Goal: Browse casually: Explore the website without a specific task or goal

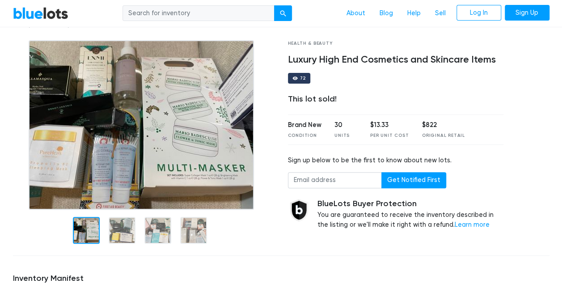
scroll to position [42, 0]
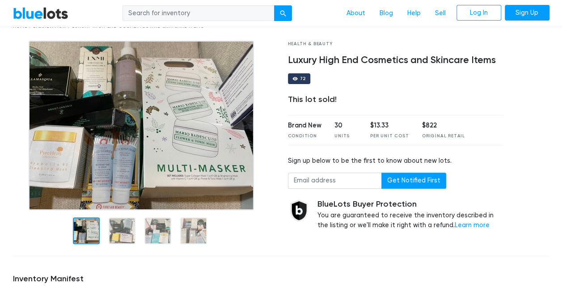
click at [214, 179] on img at bounding box center [141, 125] width 225 height 169
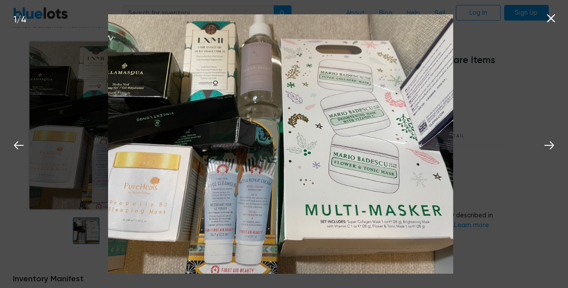
click at [548, 144] on icon at bounding box center [549, 145] width 13 height 13
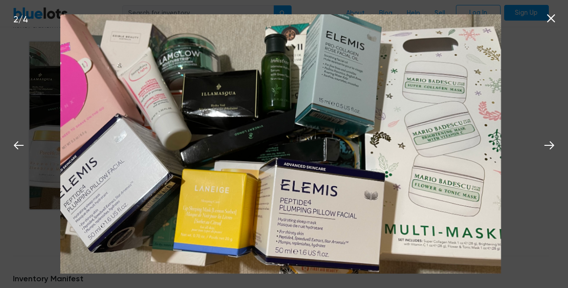
click at [554, 142] on icon at bounding box center [549, 145] width 13 height 13
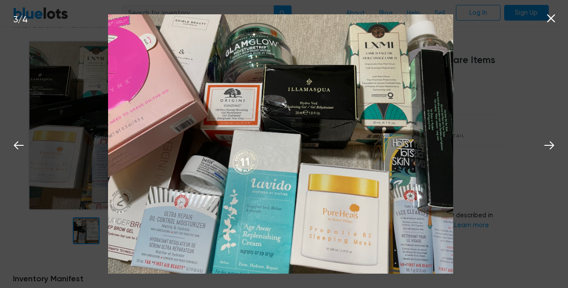
click at [554, 145] on icon at bounding box center [550, 145] width 10 height 8
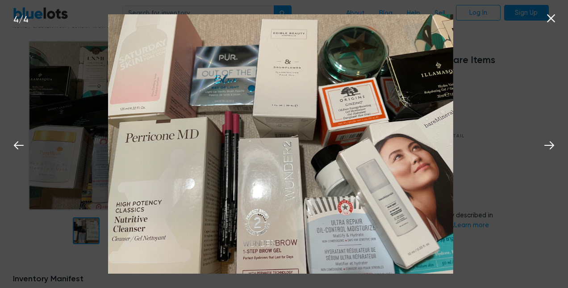
click at [554, 145] on icon at bounding box center [550, 145] width 10 height 8
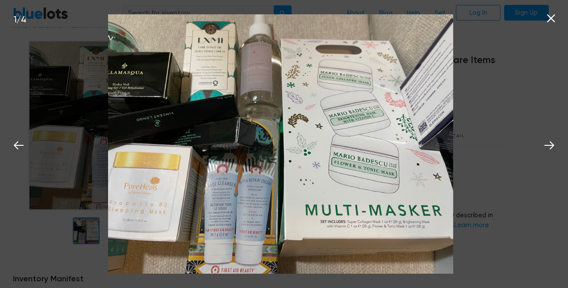
click at [550, 147] on icon at bounding box center [549, 145] width 13 height 13
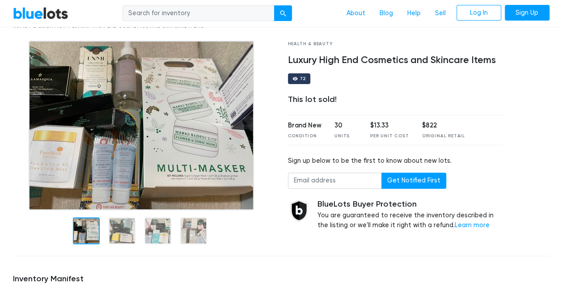
click at [551, 17] on div "BlueLots About Blog Help Sell Log In Sign Up" at bounding box center [281, 13] width 550 height 17
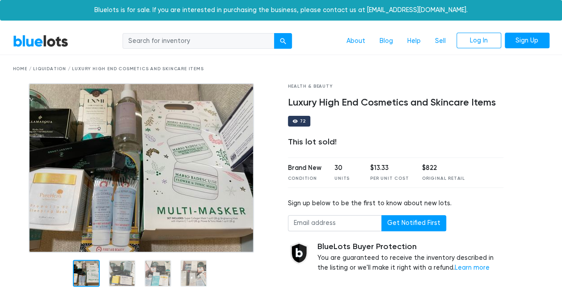
click at [59, 37] on link "BlueLots" at bounding box center [40, 40] width 55 height 13
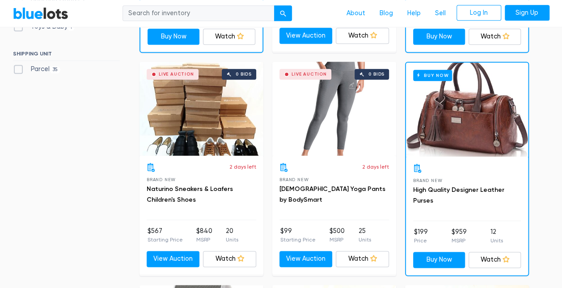
scroll to position [462, 0]
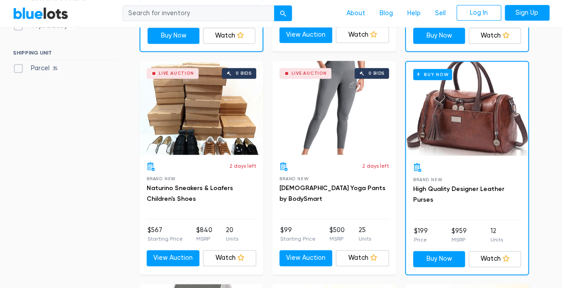
click at [218, 115] on div "Live Auction 0 bids" at bounding box center [201, 108] width 124 height 94
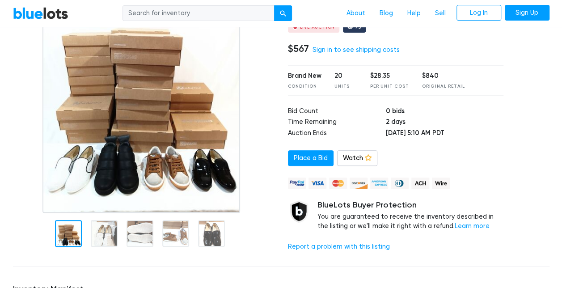
scroll to position [98, 0]
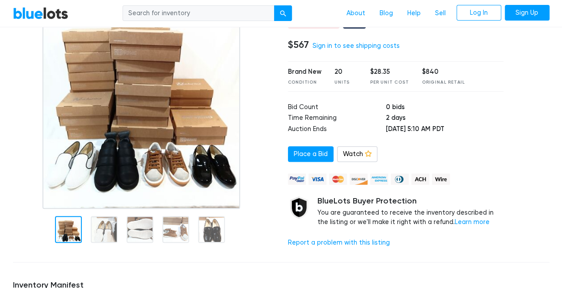
click at [101, 223] on div at bounding box center [104, 229] width 27 height 27
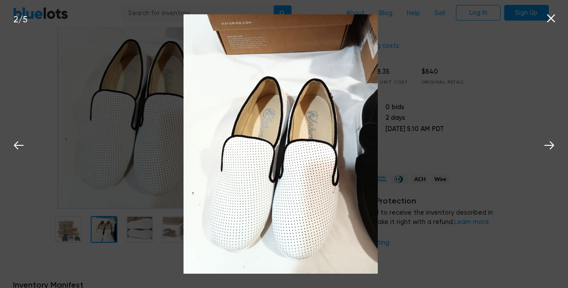
click at [553, 146] on icon at bounding box center [550, 145] width 10 height 8
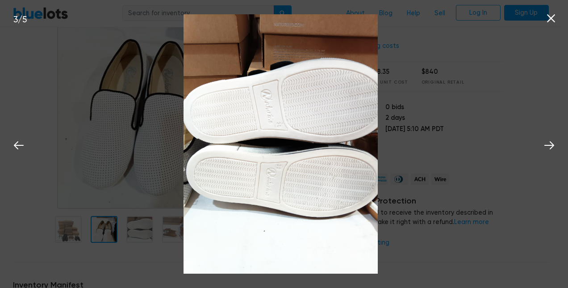
click at [559, 147] on button at bounding box center [550, 144] width 20 height 20
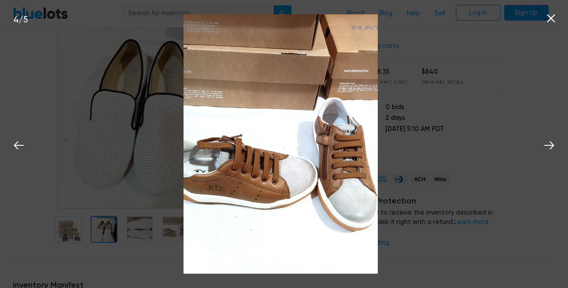
click at [553, 147] on icon at bounding box center [550, 145] width 10 height 8
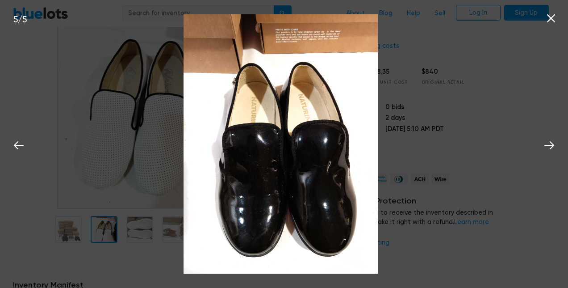
click at [555, 148] on icon at bounding box center [549, 145] width 13 height 13
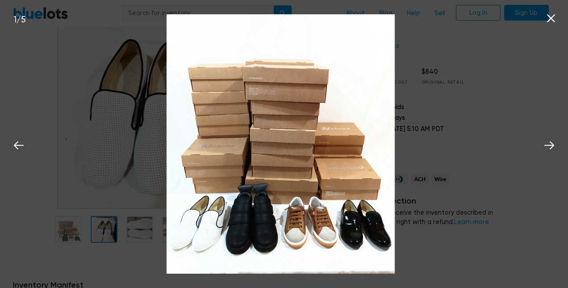
click at [550, 149] on icon at bounding box center [550, 145] width 10 height 8
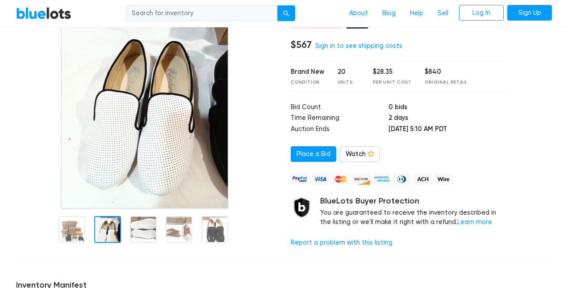
click at [548, 21] on li "Sign Up" at bounding box center [528, 13] width 48 height 17
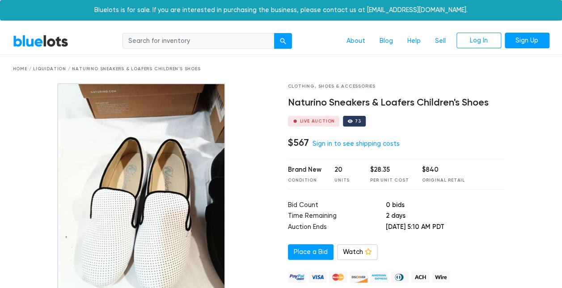
click at [43, 44] on link "BlueLots" at bounding box center [40, 40] width 55 height 13
